Goal: Task Accomplishment & Management: Manage account settings

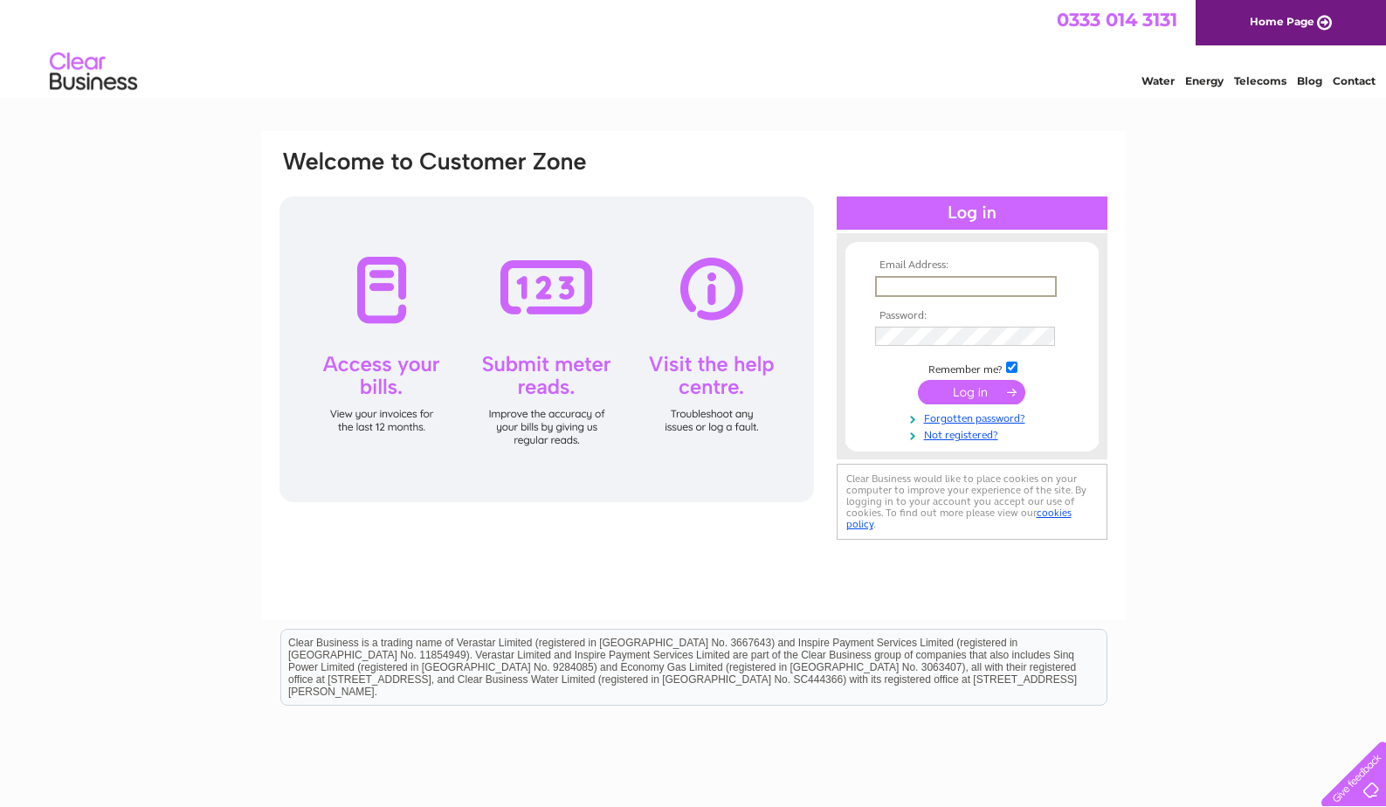
click at [939, 286] on input "text" at bounding box center [966, 286] width 182 height 21
type input "bannistermacmillan@outlook.com"
click at [963, 396] on input "submit" at bounding box center [971, 392] width 107 height 24
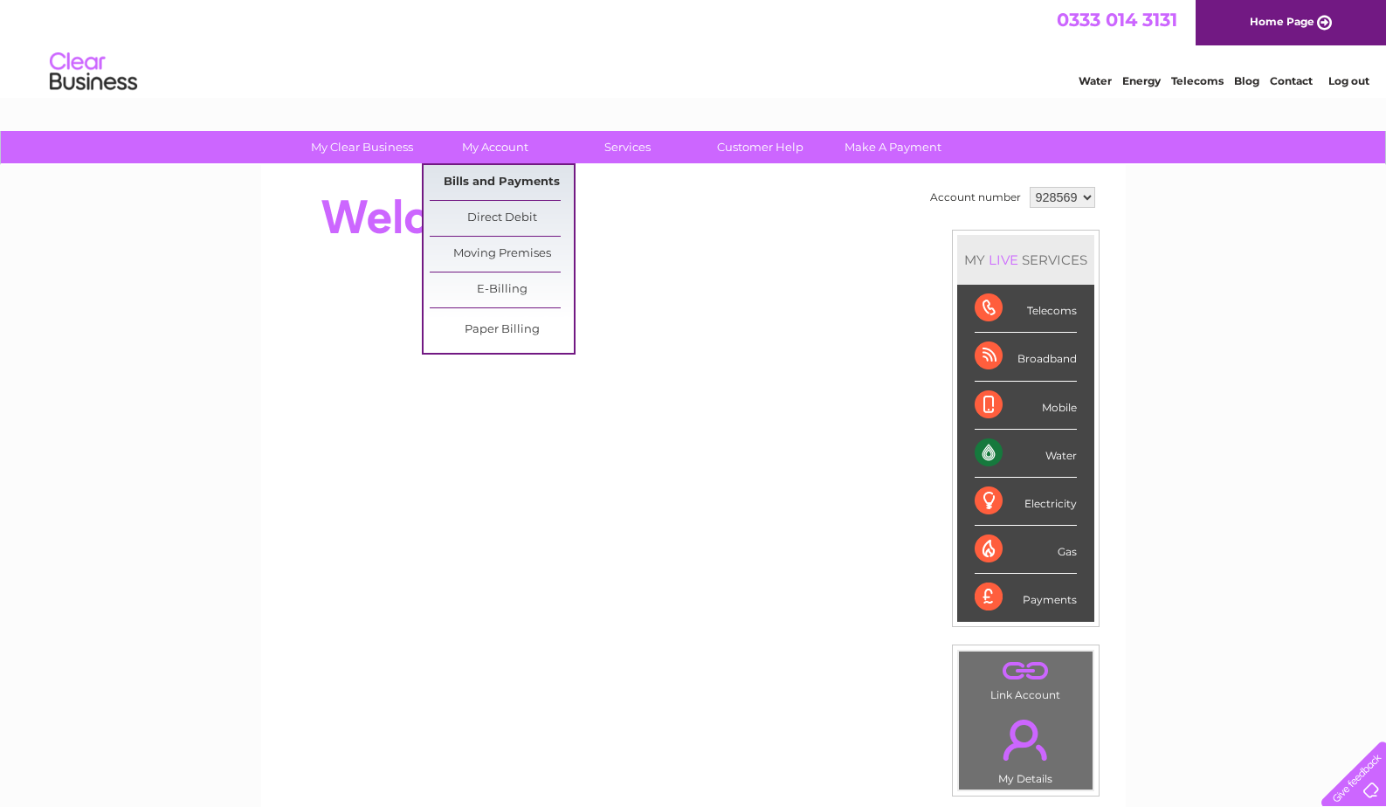
click at [486, 178] on link "Bills and Payments" at bounding box center [502, 182] width 144 height 35
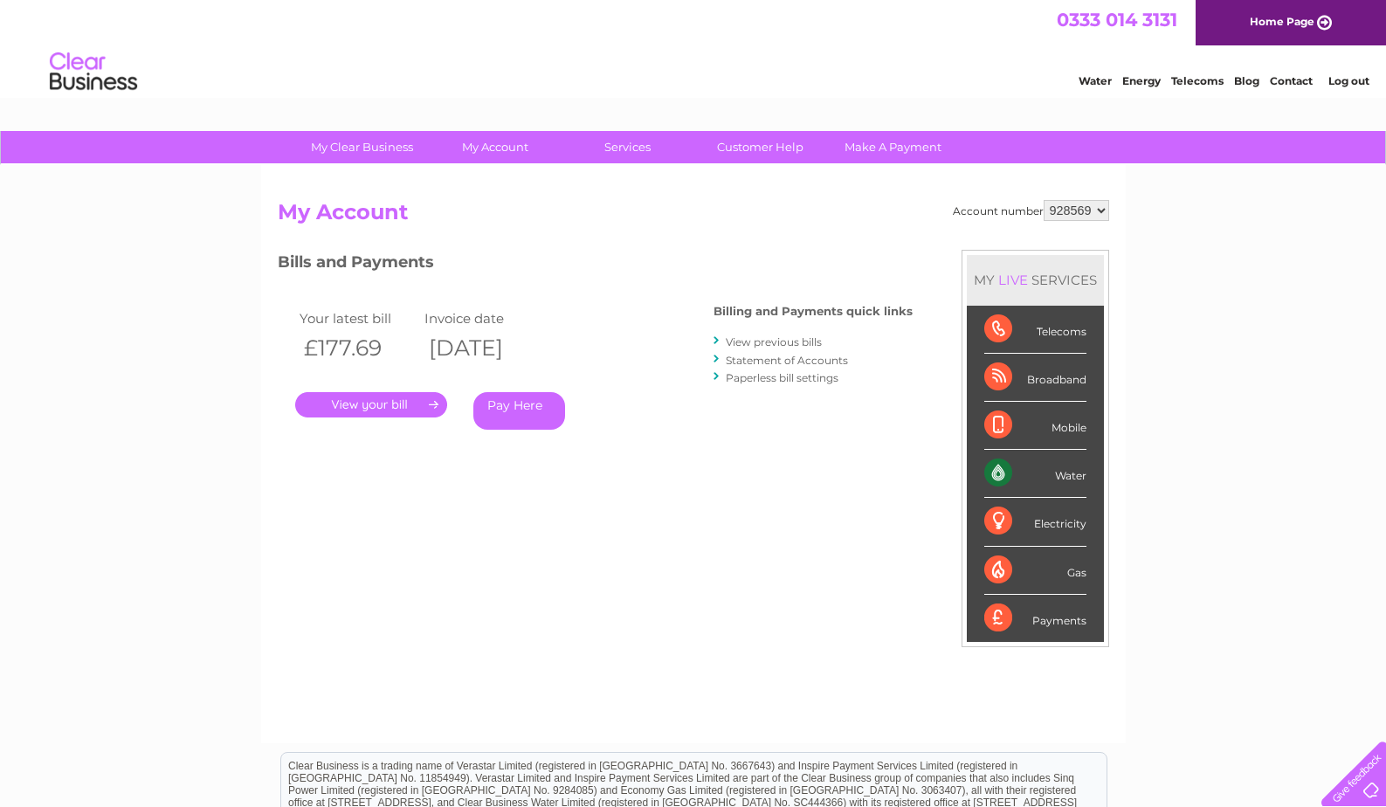
click at [379, 403] on link "." at bounding box center [371, 404] width 152 height 25
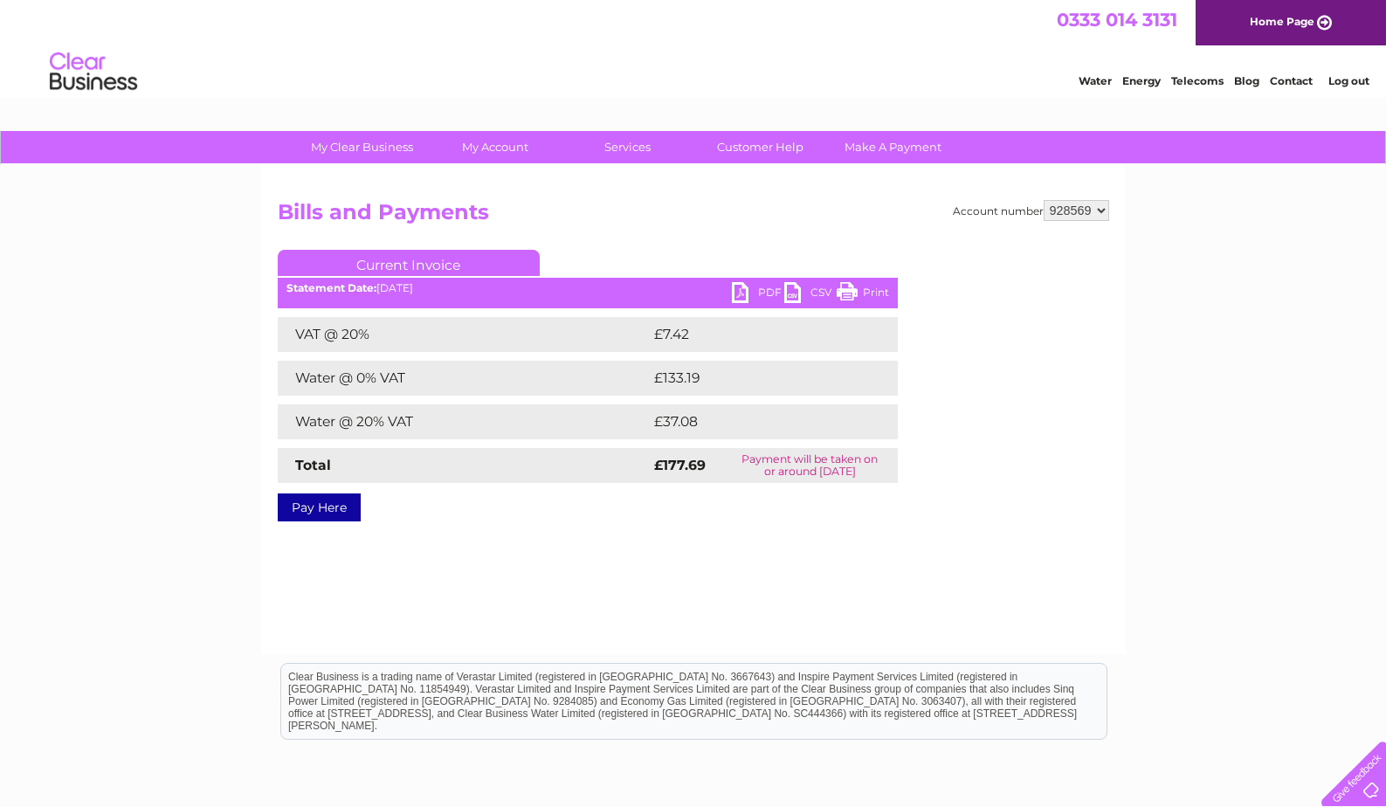
click at [745, 291] on link "PDF" at bounding box center [758, 294] width 52 height 25
drag, startPoint x: 1140, startPoint y: 1, endPoint x: 874, endPoint y: 59, distance: 272.5
click at [874, 59] on div "Water Energy Telecoms Blog Contact Log out" at bounding box center [693, 73] width 1386 height 57
click at [1346, 81] on link "Log out" at bounding box center [1348, 80] width 41 height 13
